Goal: Task Accomplishment & Management: Complete application form

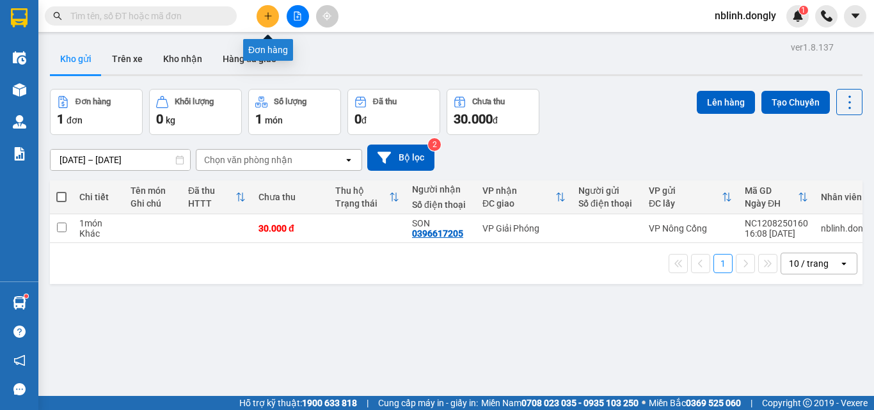
click at [265, 15] on icon "plus" at bounding box center [268, 16] width 9 height 9
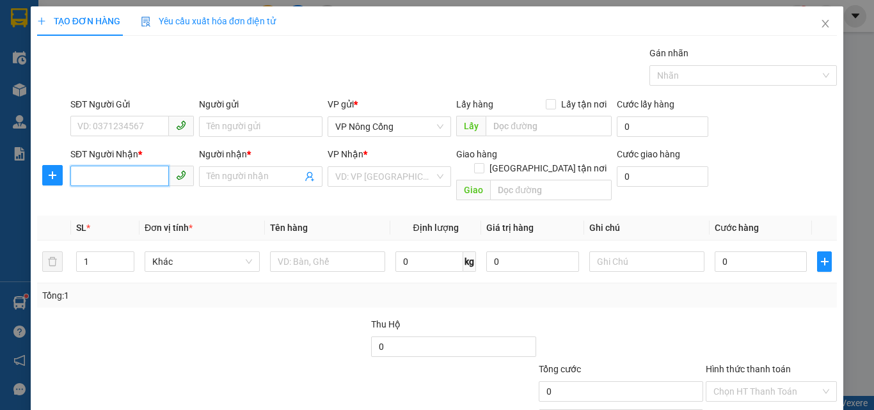
click at [107, 182] on input "SĐT Người Nhận *" at bounding box center [119, 176] width 99 height 20
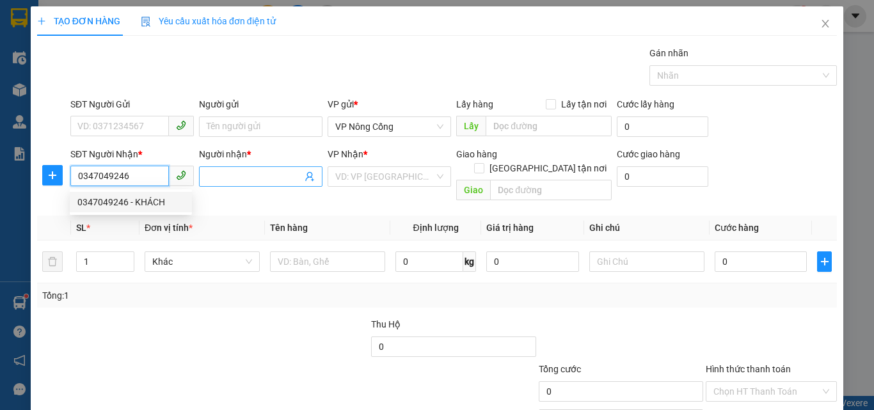
type input "0347049246"
click at [259, 177] on input "Người nhận *" at bounding box center [254, 177] width 95 height 14
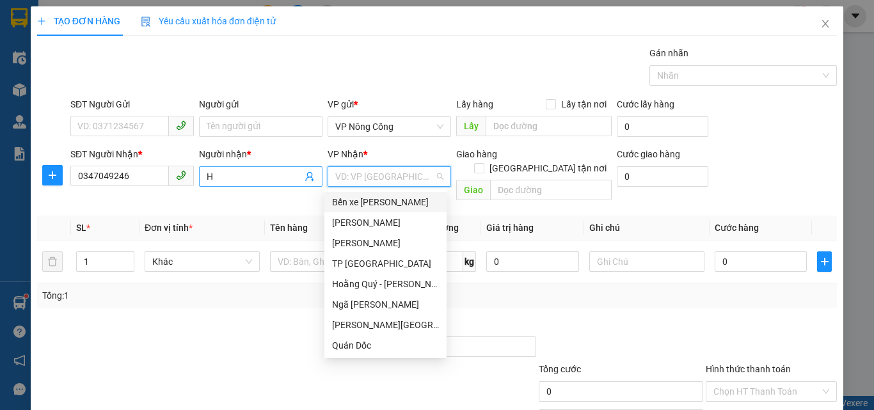
click at [232, 180] on input "H" at bounding box center [254, 177] width 95 height 14
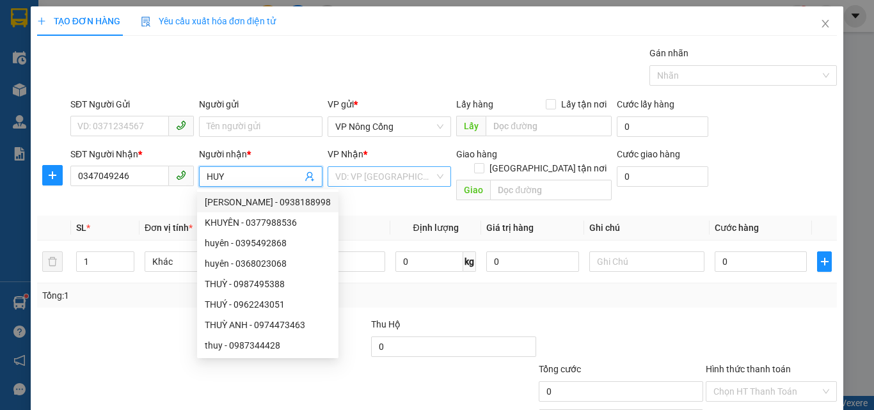
type input "HUY"
click at [353, 179] on input "search" at bounding box center [384, 176] width 99 height 19
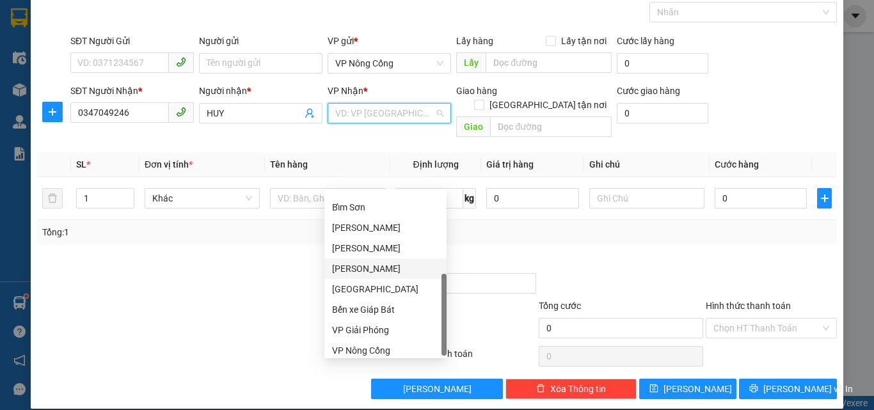
scroll to position [184, 0]
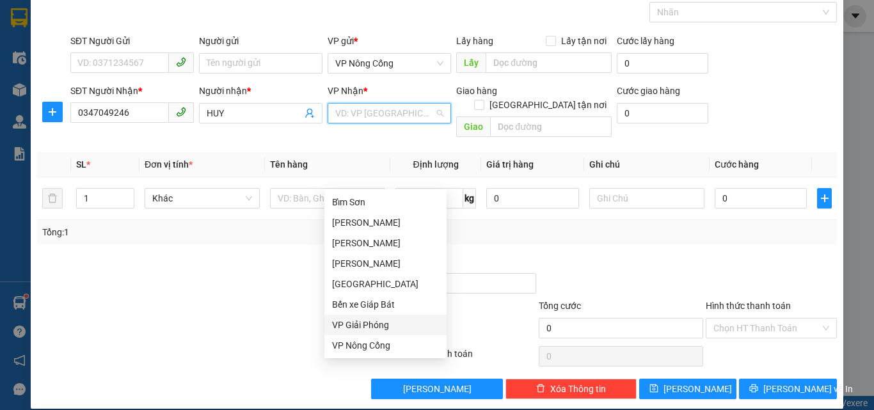
click at [347, 325] on div "VP Giải Phóng" at bounding box center [385, 325] width 107 height 14
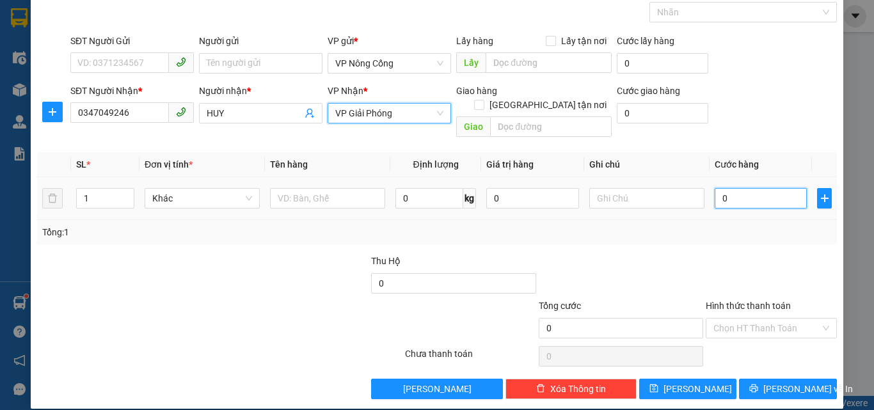
click at [738, 188] on input "0" at bounding box center [761, 198] width 92 height 20
type input "5"
type input "50"
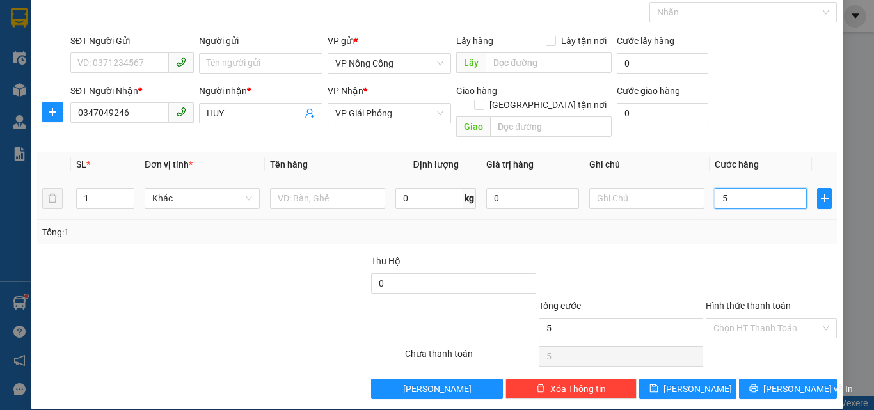
type input "50"
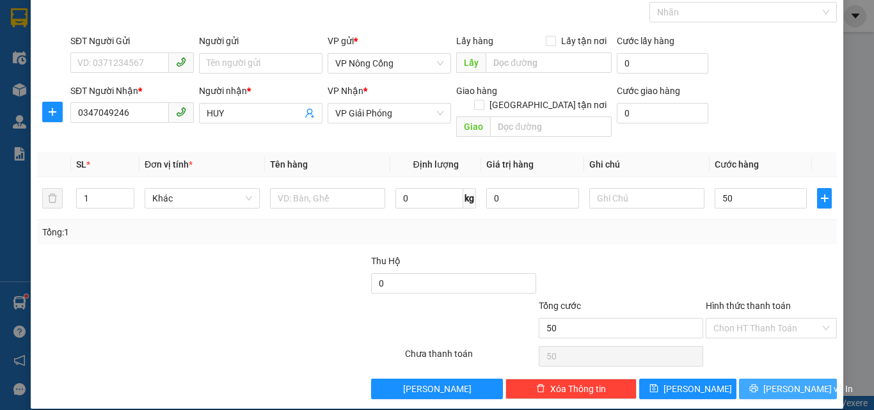
type input "50.000"
click at [766, 379] on button "[PERSON_NAME] và In" at bounding box center [788, 389] width 98 height 20
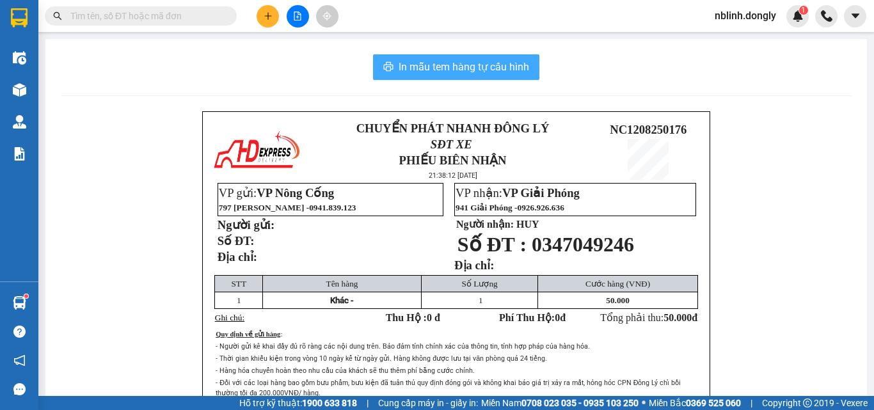
click at [456, 66] on span "In mẫu tem hàng tự cấu hình" at bounding box center [464, 67] width 131 height 16
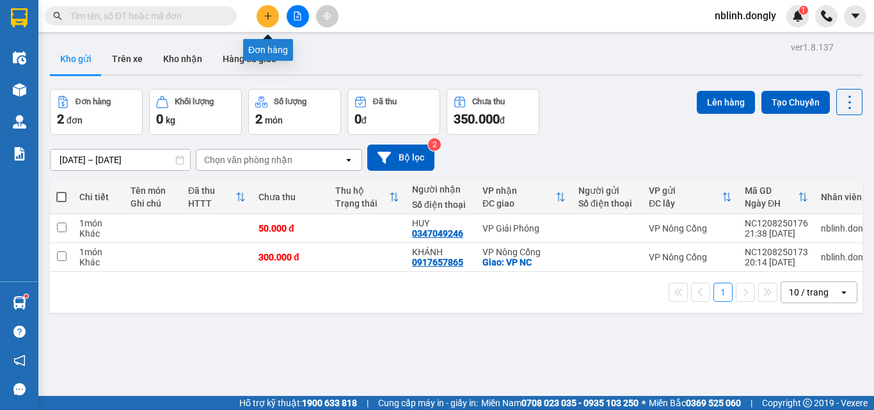
click at [267, 16] on icon "plus" at bounding box center [267, 15] width 7 height 1
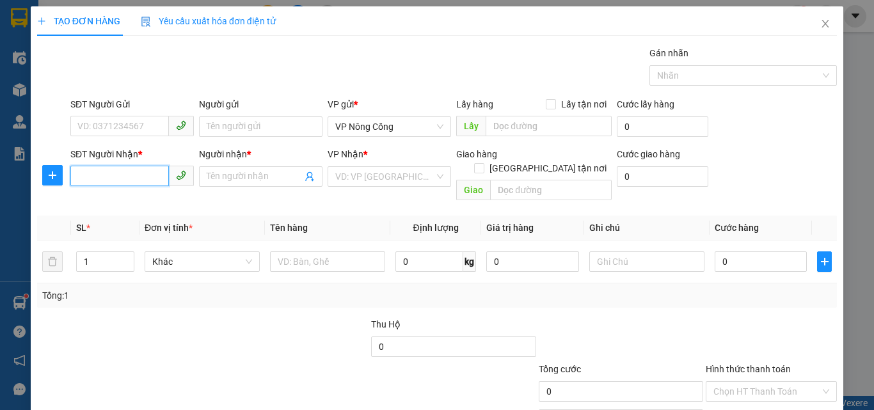
click at [112, 178] on input "SĐT Người Nhận *" at bounding box center [119, 176] width 99 height 20
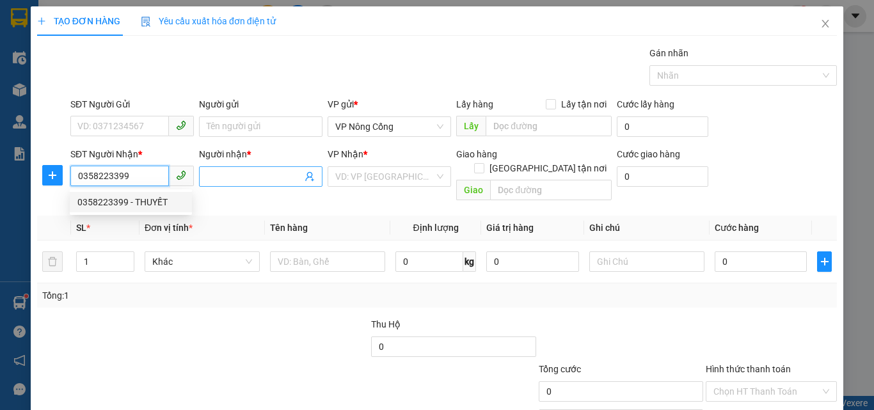
type input "0358223399"
click at [250, 173] on input "Người nhận *" at bounding box center [254, 177] width 95 height 14
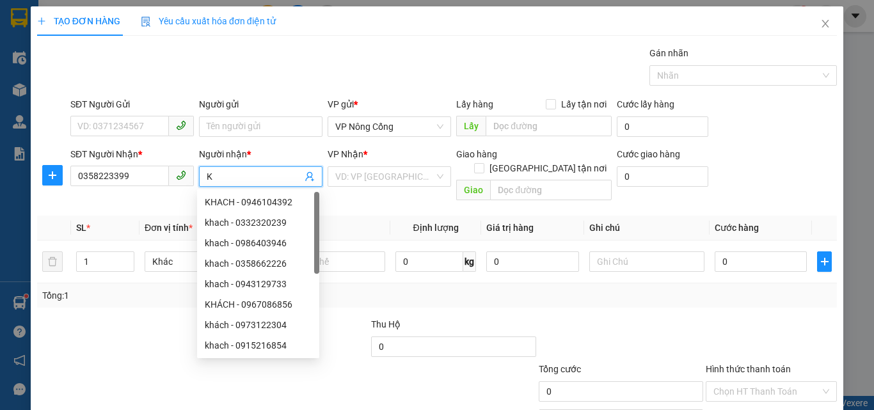
type input "K"
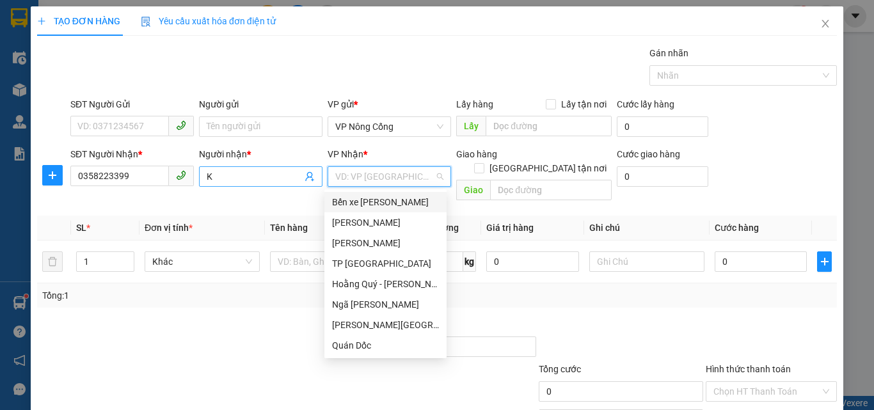
click at [209, 175] on input "K" at bounding box center [254, 177] width 95 height 14
type input "H"
click at [220, 173] on input "K" at bounding box center [254, 177] width 95 height 14
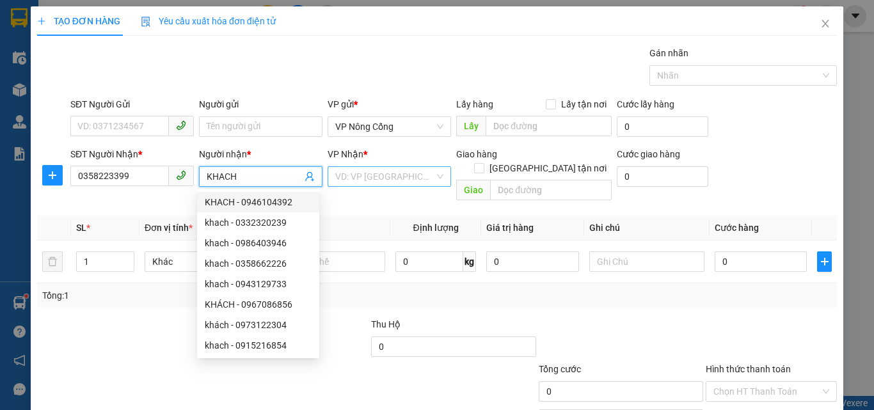
type input "KHACH"
click at [370, 176] on input "search" at bounding box center [384, 176] width 99 height 19
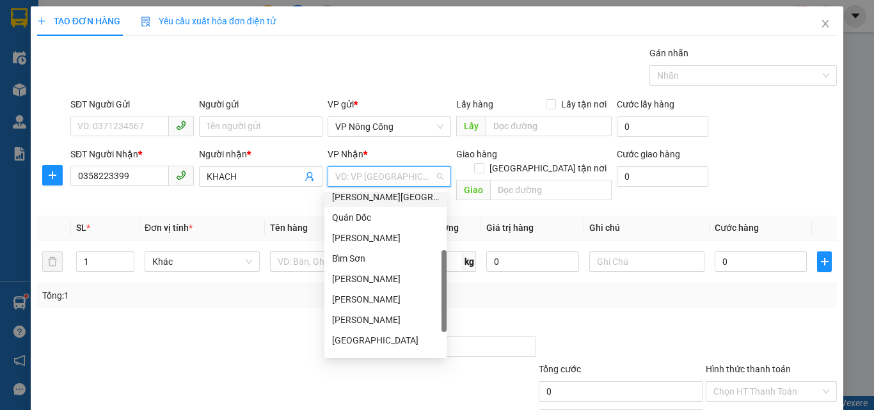
scroll to position [179, 0]
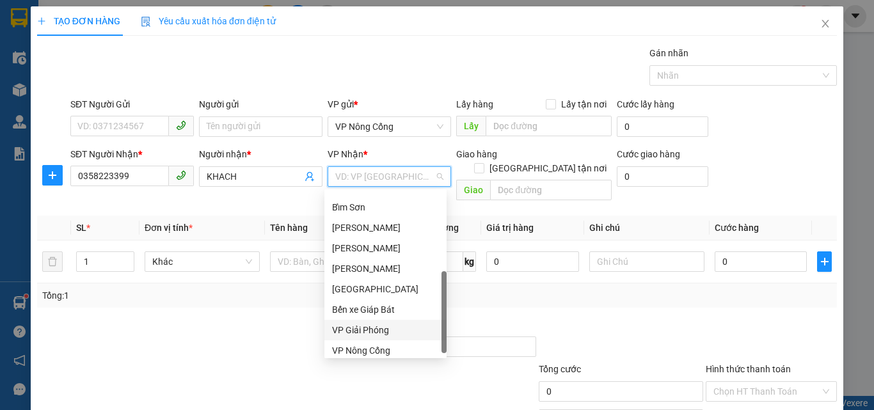
click at [377, 331] on div "VP Giải Phóng" at bounding box center [385, 330] width 107 height 14
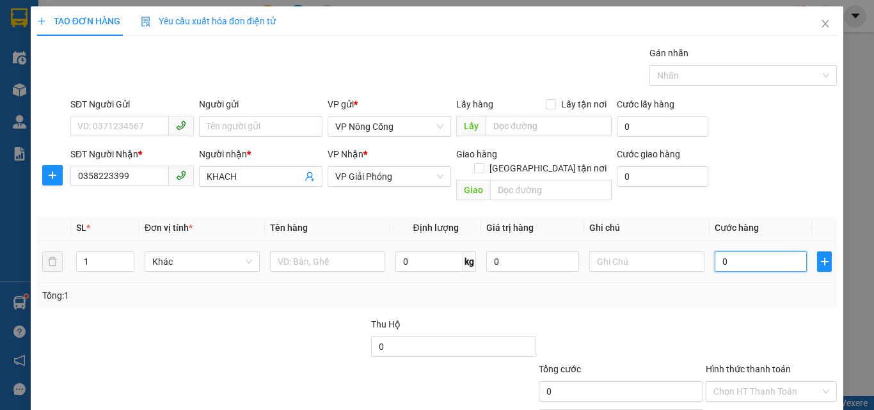
click at [745, 251] on input "0" at bounding box center [761, 261] width 92 height 20
type input "4"
type input "40"
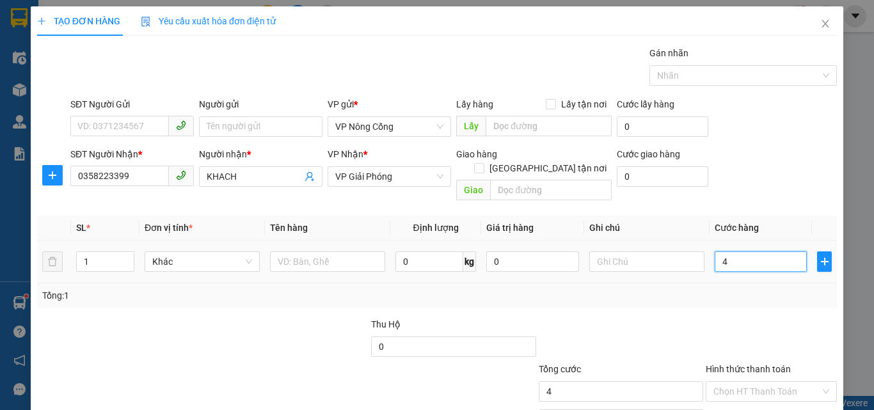
type input "40"
type input "40.000"
click at [751, 364] on label "Hình thức thanh toán" at bounding box center [748, 369] width 85 height 10
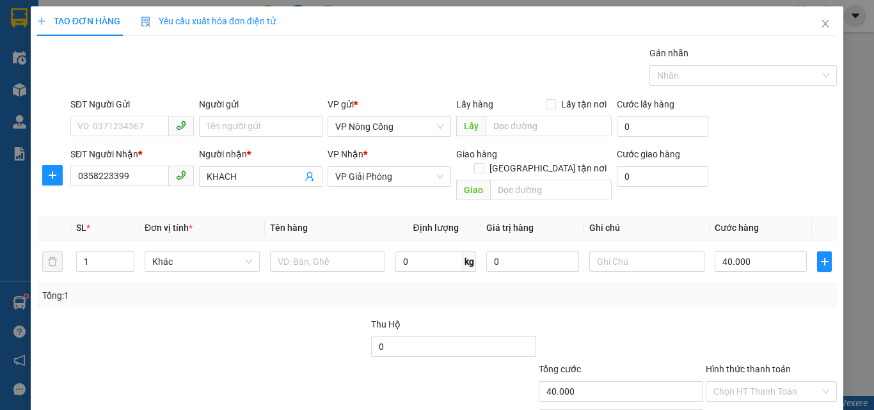
click at [751, 382] on input "Hình thức thanh toán" at bounding box center [766, 391] width 107 height 19
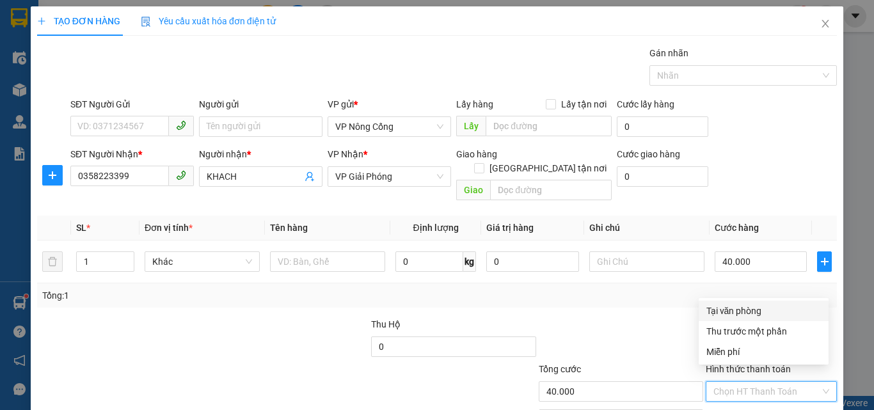
click at [736, 314] on div "Tại văn phòng" at bounding box center [763, 311] width 115 height 14
type input "0"
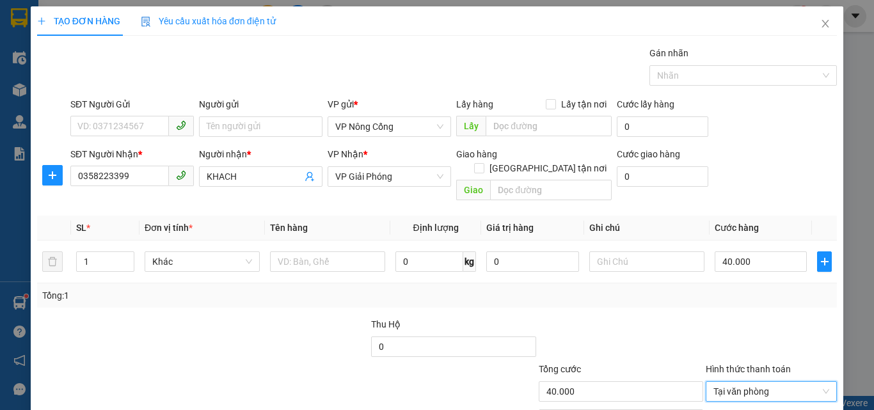
scroll to position [63, 0]
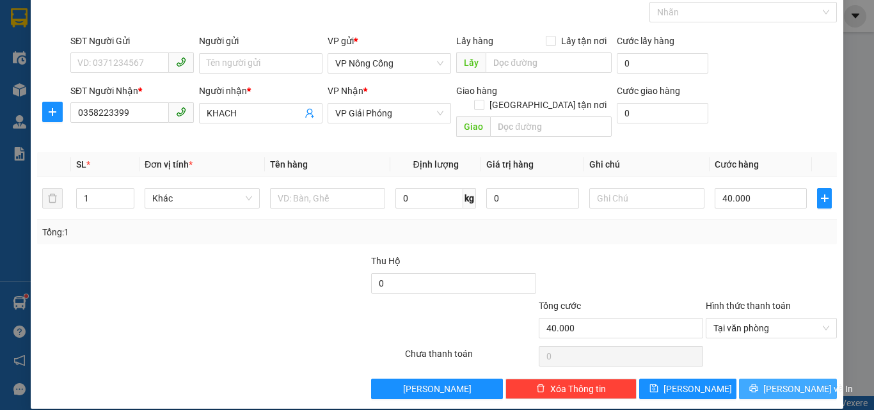
click at [773, 382] on span "[PERSON_NAME] và In" at bounding box center [808, 389] width 90 height 14
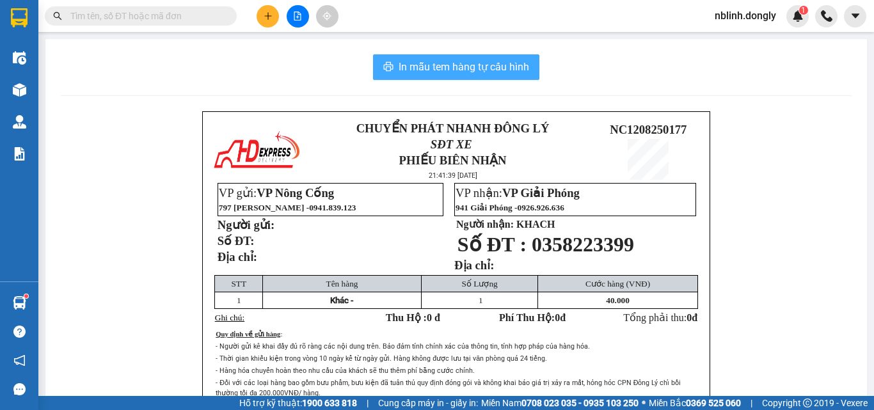
click at [488, 73] on span "In mẫu tem hàng tự cấu hình" at bounding box center [464, 67] width 131 height 16
